Goal: Find specific page/section: Find specific page/section

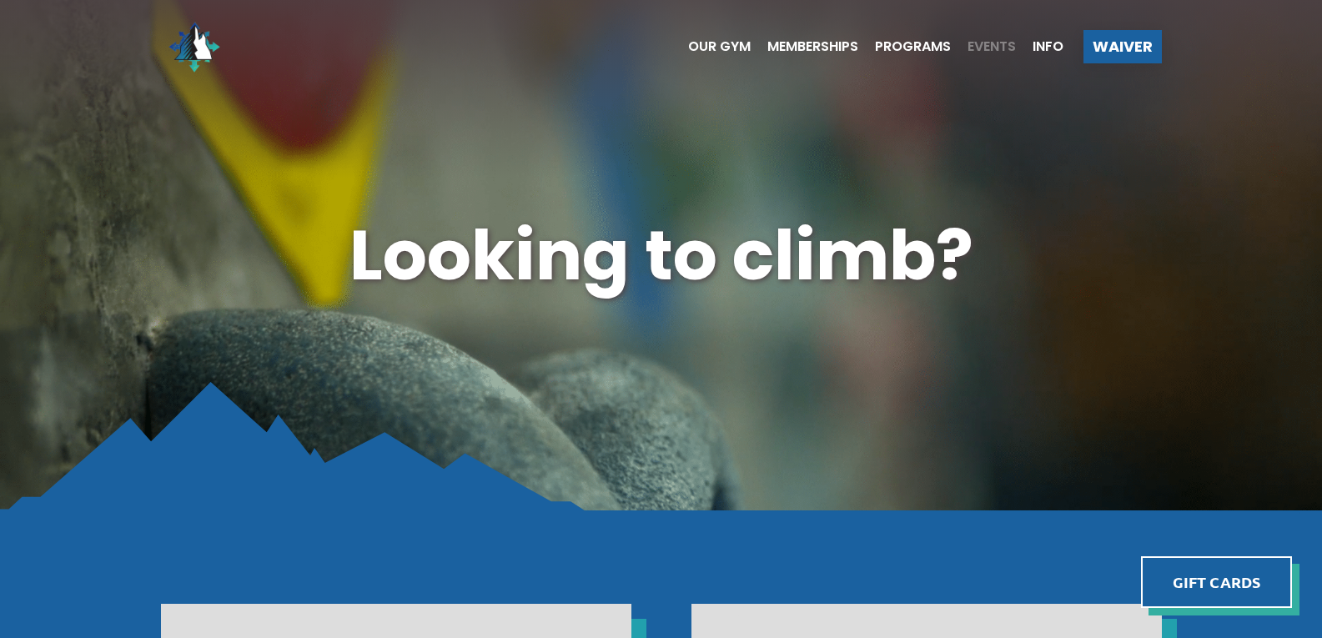
click at [979, 38] on ul "Our Gym Memberships Programs Events Info" at bounding box center [868, 46] width 392 height 67
click at [979, 45] on span "Events" at bounding box center [992, 46] width 48 height 13
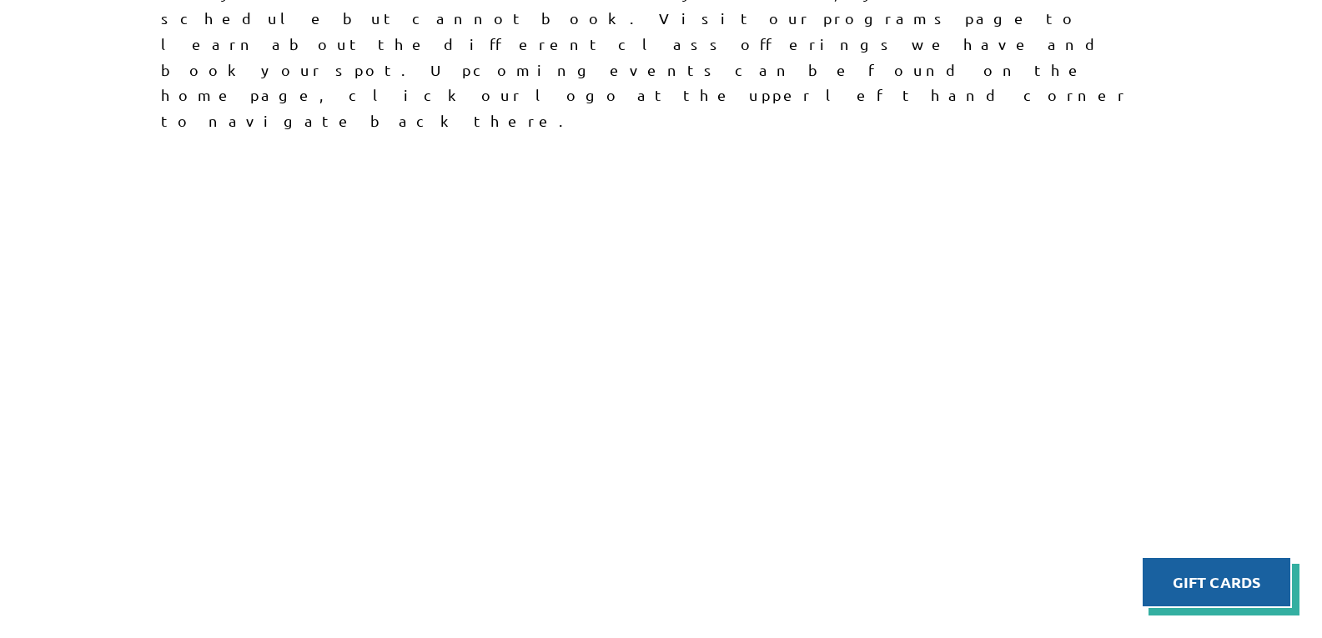
scroll to position [642, 0]
